Goal: Transaction & Acquisition: Download file/media

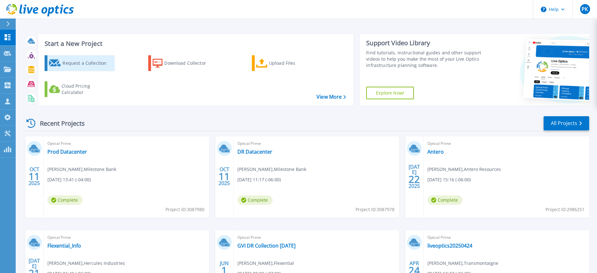
click at [80, 64] on div "Request a Collection" at bounding box center [88, 63] width 50 height 13
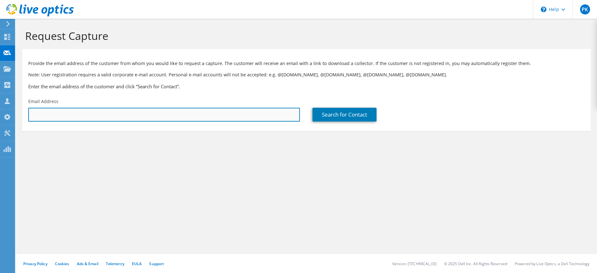
click at [84, 112] on input "text" at bounding box center [164, 115] width 272 height 14
paste input "john.ellis@riaco.com"
type input "john.ellis@riaco.com"
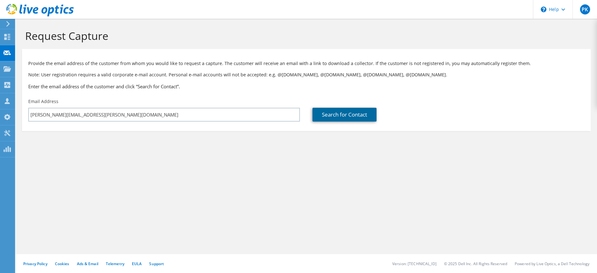
click at [344, 113] on link "Search for Contact" at bounding box center [345, 115] width 64 height 14
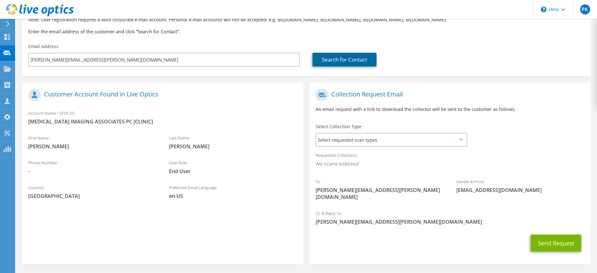
scroll to position [71, 0]
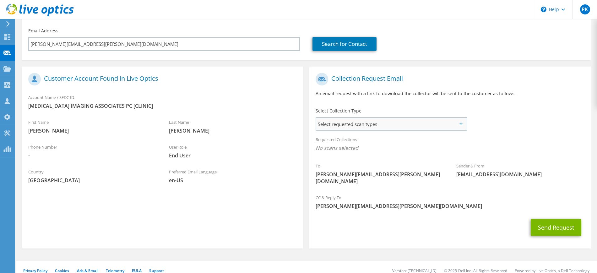
click at [367, 126] on span "Select requested scan types" at bounding box center [391, 124] width 150 height 13
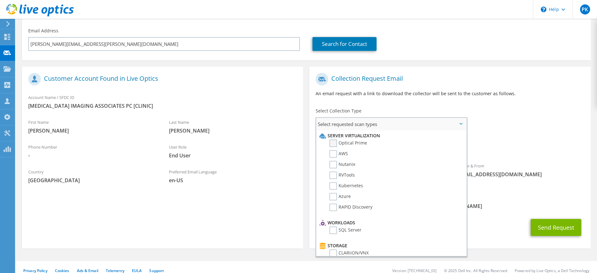
click at [336, 142] on label "Optical Prime" at bounding box center [349, 144] width 38 height 8
click at [0, 0] on input "Optical Prime" at bounding box center [0, 0] width 0 height 0
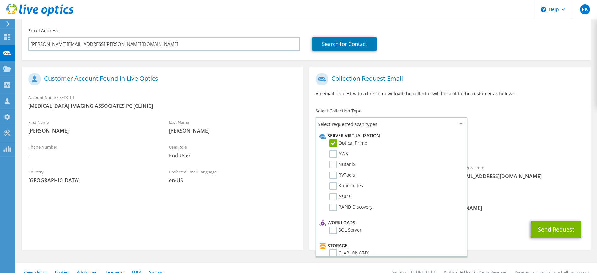
click at [487, 100] on div "Collection Request Email An email request with a link to download the collector…" at bounding box center [449, 87] width 281 height 35
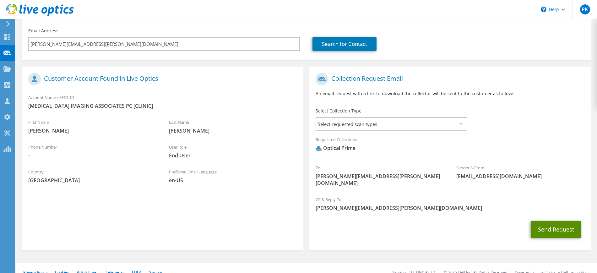
click at [557, 224] on button "Send Request" at bounding box center [556, 229] width 51 height 17
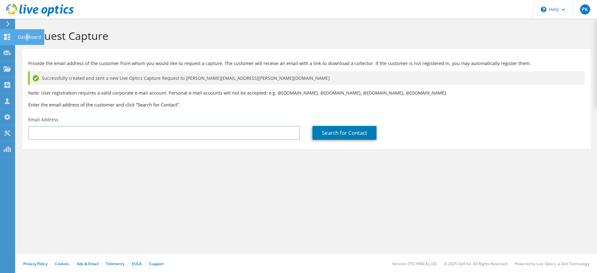
click at [28, 36] on div "Dashboard" at bounding box center [30, 37] width 30 height 16
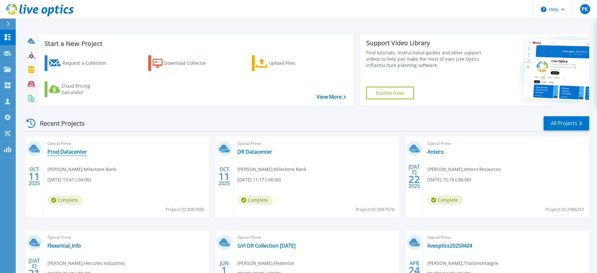
click at [67, 152] on link "Prod Datacenter" at bounding box center [67, 152] width 40 height 6
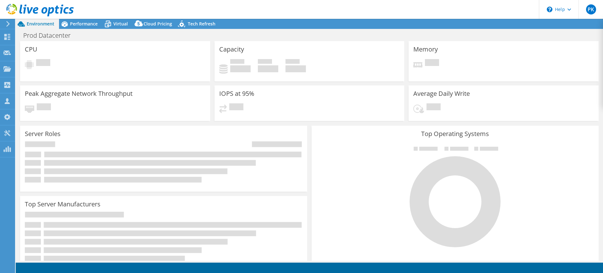
select select "USWest"
select select "USD"
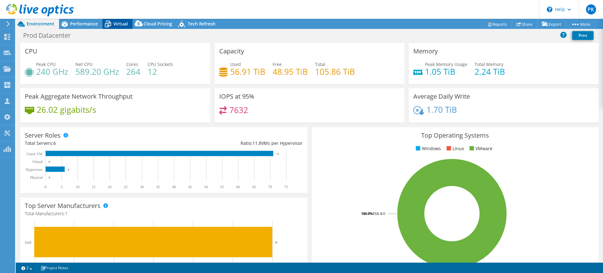
click at [120, 22] on span "Virtual" at bounding box center [120, 24] width 14 height 6
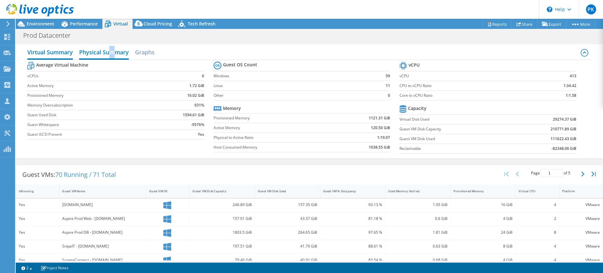
click at [113, 57] on h2 "Physical Summary" at bounding box center [104, 53] width 50 height 14
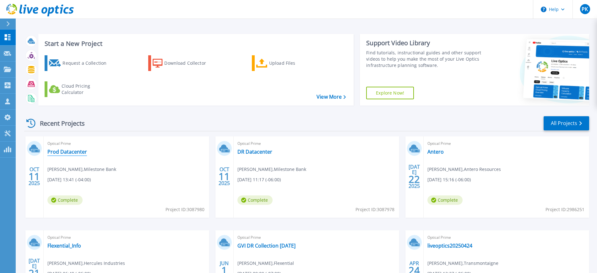
click at [63, 154] on link "Prod Datacenter" at bounding box center [67, 152] width 40 height 6
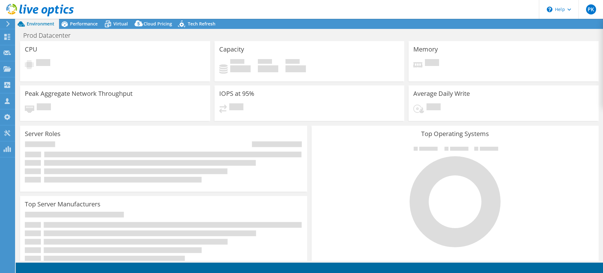
select select "USWest"
select select "USD"
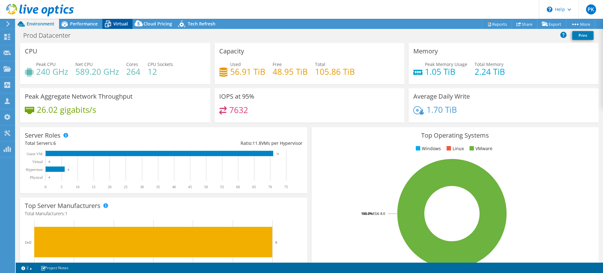
click at [119, 22] on span "Virtual" at bounding box center [120, 24] width 14 height 6
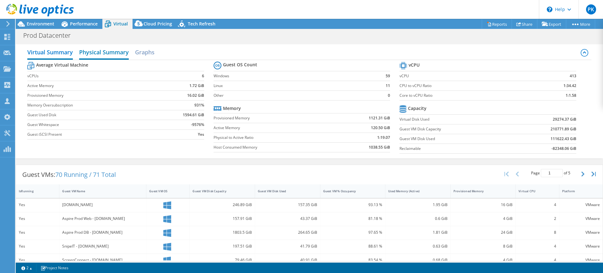
click at [109, 54] on h2 "Physical Summary" at bounding box center [104, 53] width 50 height 14
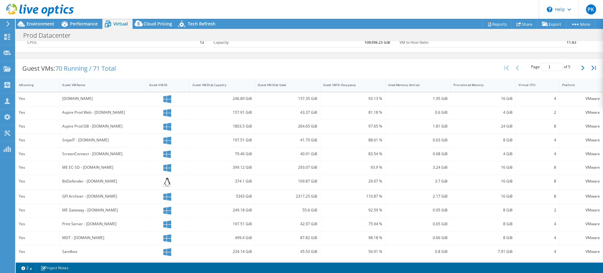
scroll to position [90, 0]
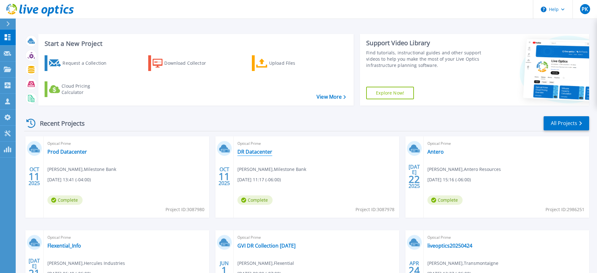
click at [255, 151] on link "DR Datacenter" at bounding box center [255, 152] width 35 height 6
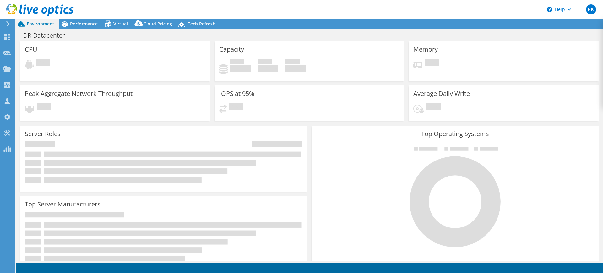
select select "USWest"
select select "USD"
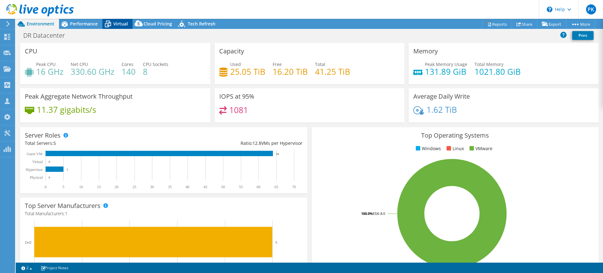
click at [120, 26] on span "Virtual" at bounding box center [120, 24] width 14 height 6
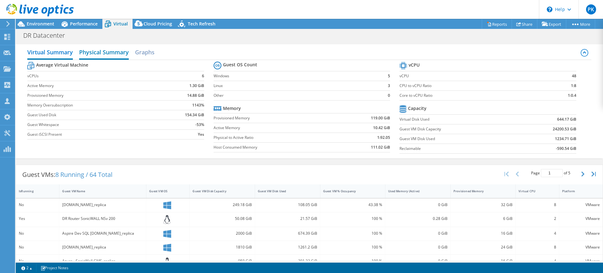
click at [108, 51] on h2 "Physical Summary" at bounding box center [104, 53] width 50 height 14
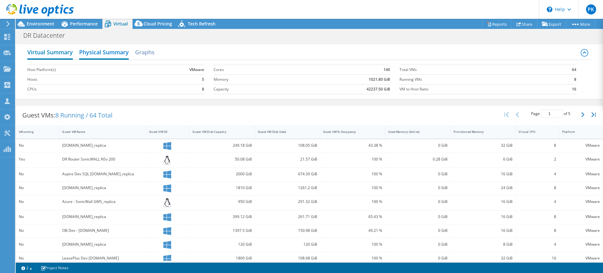
click at [49, 49] on h2 "Virtual Summary" at bounding box center [50, 53] width 46 height 14
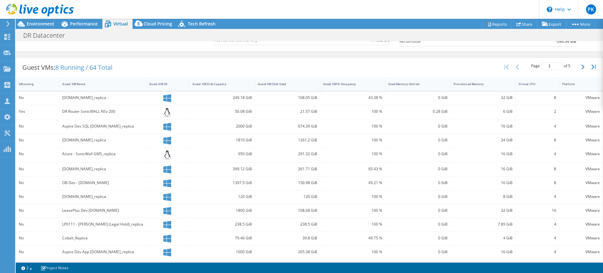
scroll to position [118, 0]
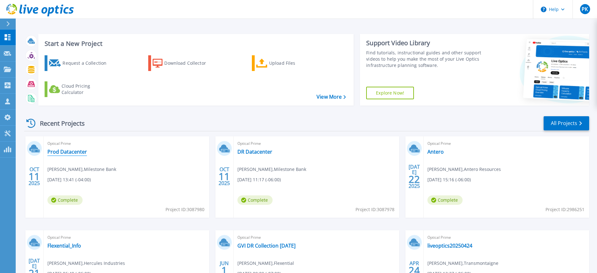
click at [72, 152] on link "Prod Datacenter" at bounding box center [67, 152] width 40 height 6
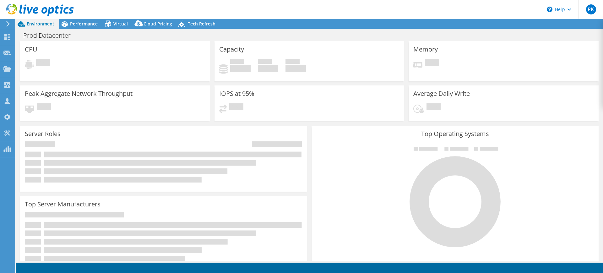
select select "USWest"
select select "USD"
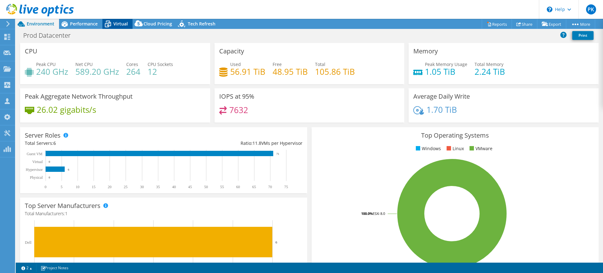
click at [120, 21] on span "Virtual" at bounding box center [120, 24] width 14 height 6
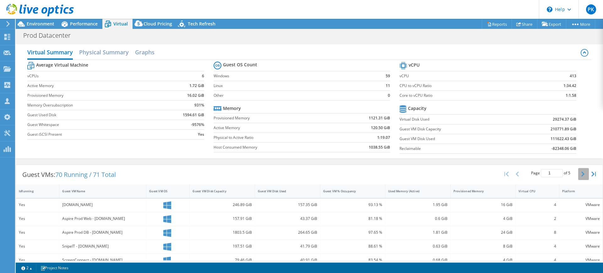
click at [582, 175] on icon "button" at bounding box center [583, 174] width 3 height 5
type input "2"
click at [103, 52] on h2 "Physical Summary" at bounding box center [104, 53] width 50 height 14
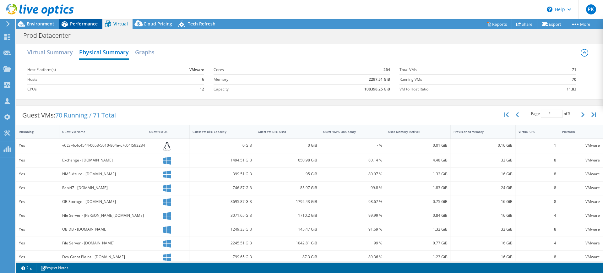
click at [83, 24] on span "Performance" at bounding box center [84, 24] width 28 height 6
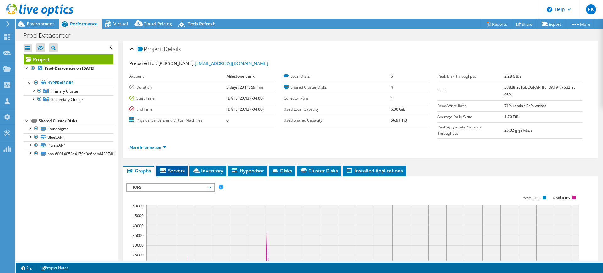
click at [184, 167] on span "Servers" at bounding box center [172, 170] width 25 height 6
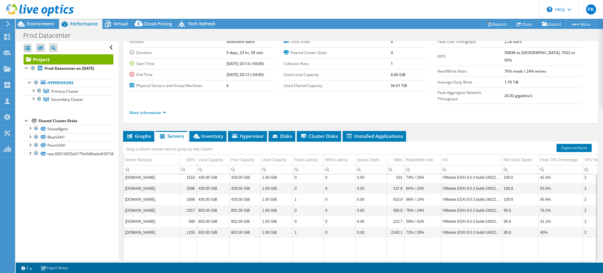
scroll to position [60, 0]
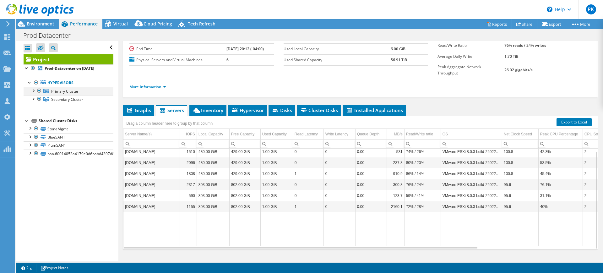
click at [31, 93] on div at bounding box center [33, 90] width 6 height 6
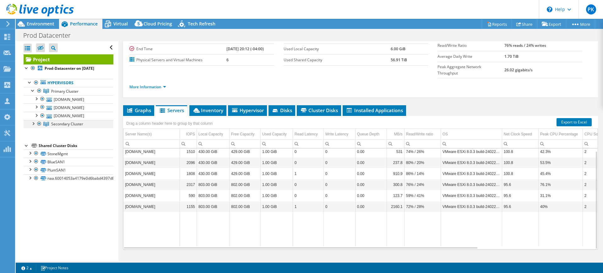
click at [32, 126] on div at bounding box center [33, 123] width 6 height 6
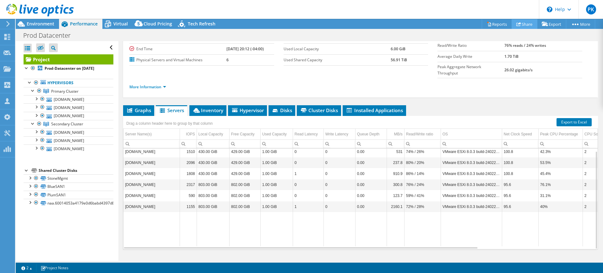
click at [518, 21] on link "Share" at bounding box center [525, 24] width 26 height 10
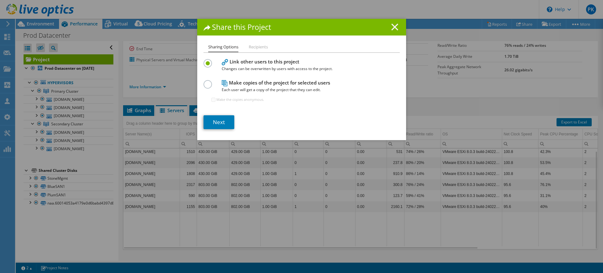
click at [393, 26] on icon at bounding box center [395, 27] width 7 height 7
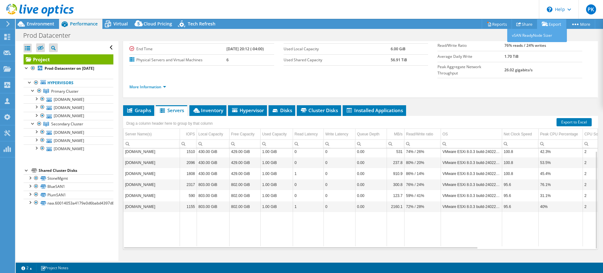
click at [554, 21] on link "Export" at bounding box center [551, 24] width 29 height 10
click at [552, 27] on link "Export" at bounding box center [551, 24] width 29 height 10
click at [554, 27] on link "Export" at bounding box center [551, 24] width 29 height 10
click at [554, 24] on link "Export" at bounding box center [551, 24] width 29 height 10
click at [490, 24] on link "Reports" at bounding box center [497, 24] width 30 height 10
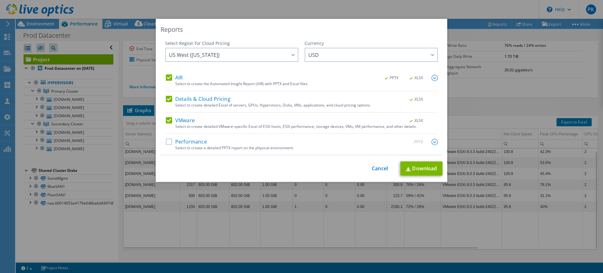
click at [167, 142] on label "Performance" at bounding box center [186, 142] width 41 height 6
click at [0, 0] on input "Performance" at bounding box center [0, 0] width 0 height 0
click at [418, 169] on link "Download" at bounding box center [422, 169] width 42 height 14
click at [376, 167] on link "Cancel" at bounding box center [380, 169] width 16 height 6
